Goal: Information Seeking & Learning: Learn about a topic

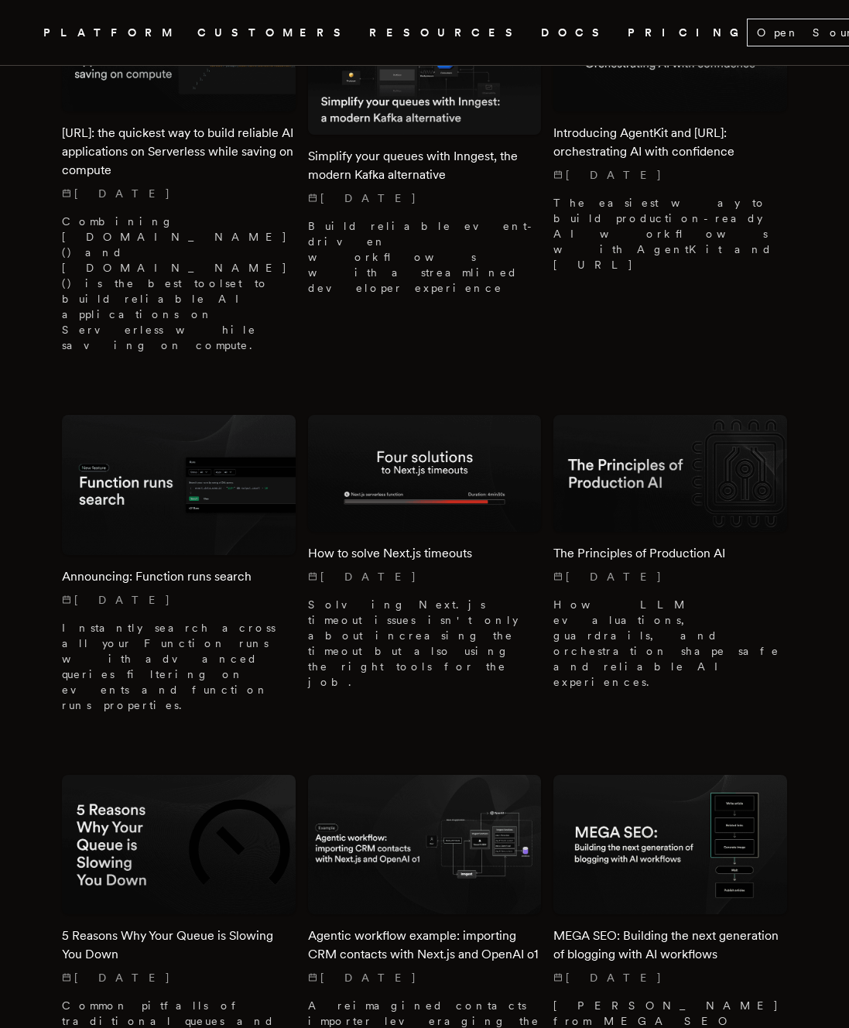
scroll to position [4537, 0]
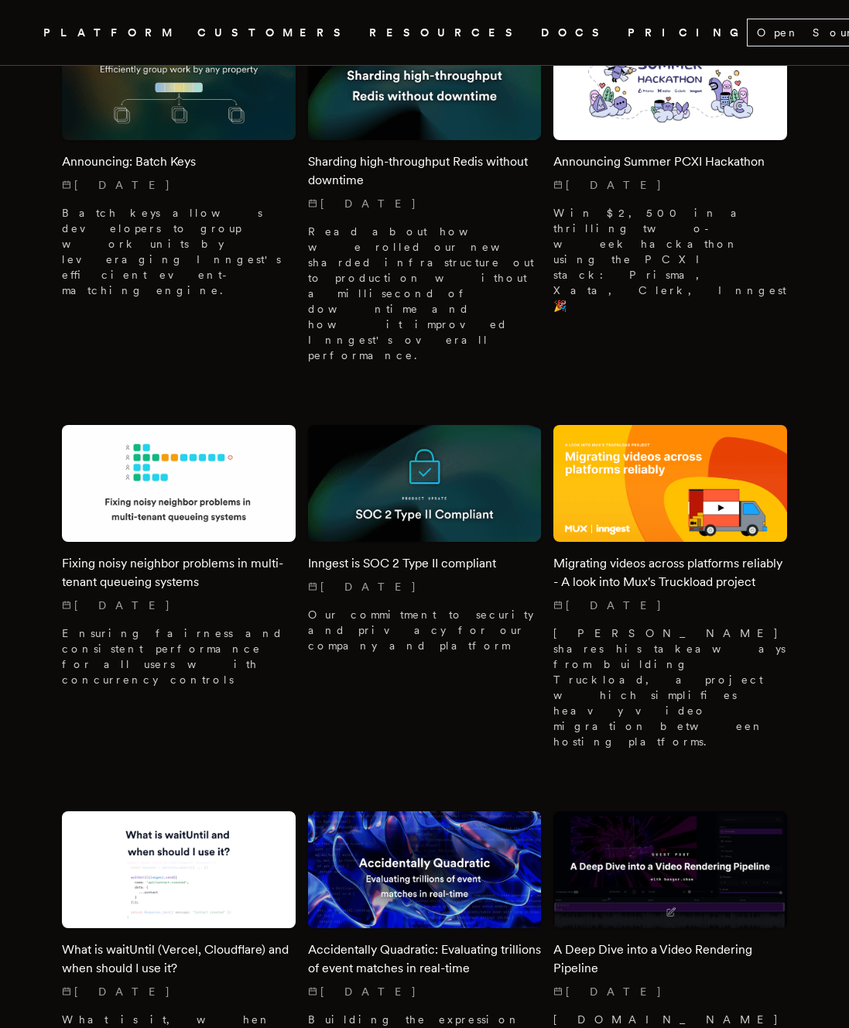
scroll to position [6787, 0]
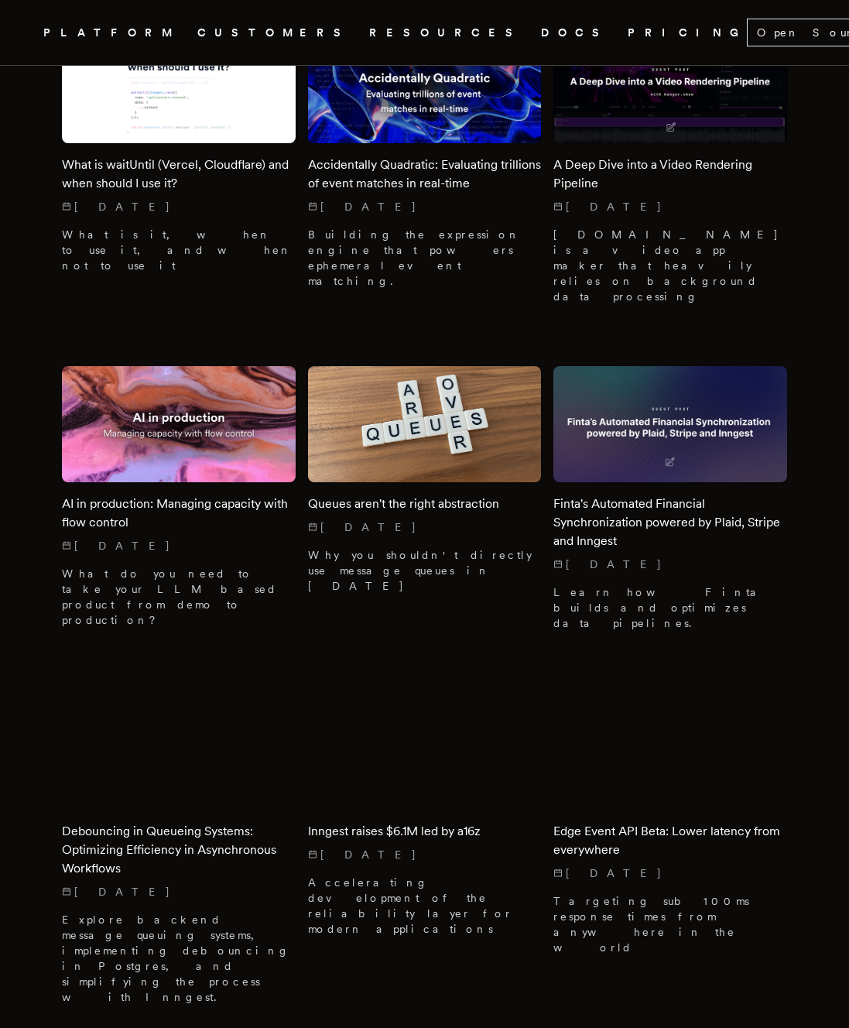
scroll to position [7688, 0]
